Goal: Task Accomplishment & Management: Complete application form

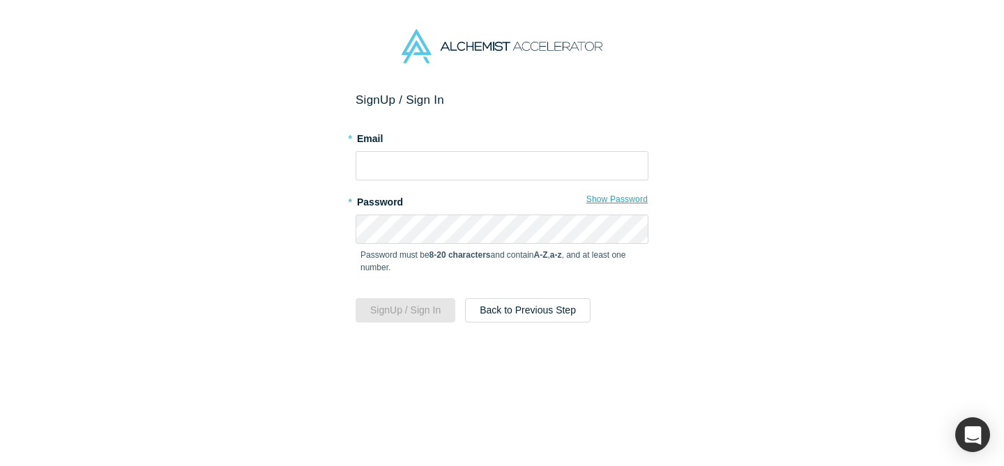
click at [622, 198] on button "Show Password" at bounding box center [616, 199] width 63 height 18
click at [641, 199] on button "Hide Password" at bounding box center [618, 199] width 59 height 18
click at [514, 164] on input "text" at bounding box center [501, 165] width 293 height 29
type input "[EMAIL_ADDRESS][DOMAIN_NAME]"
click at [518, 209] on label "* Password" at bounding box center [501, 200] width 293 height 20
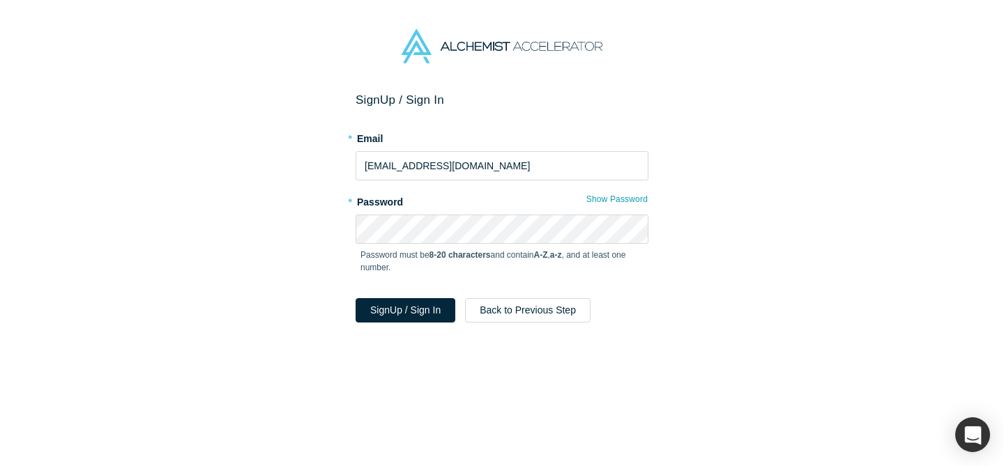
click at [503, 187] on form "Sign Up / Sign In * Email [EMAIL_ADDRESS][DOMAIN_NAME] * Password Show Password…" at bounding box center [501, 208] width 293 height 230
click at [415, 314] on button "Sign Up / Sign In" at bounding box center [405, 310] width 100 height 24
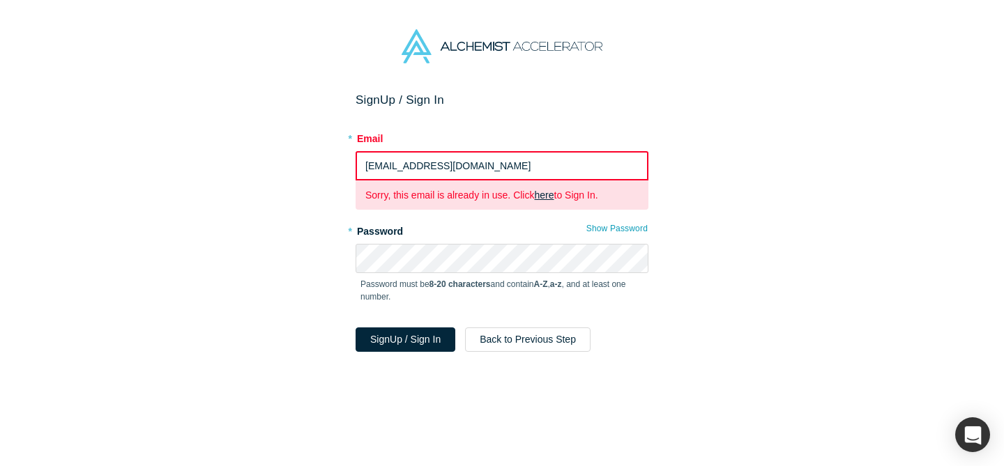
click at [547, 193] on link "here" at bounding box center [544, 195] width 20 height 11
